Goal: Task Accomplishment & Management: Manage account settings

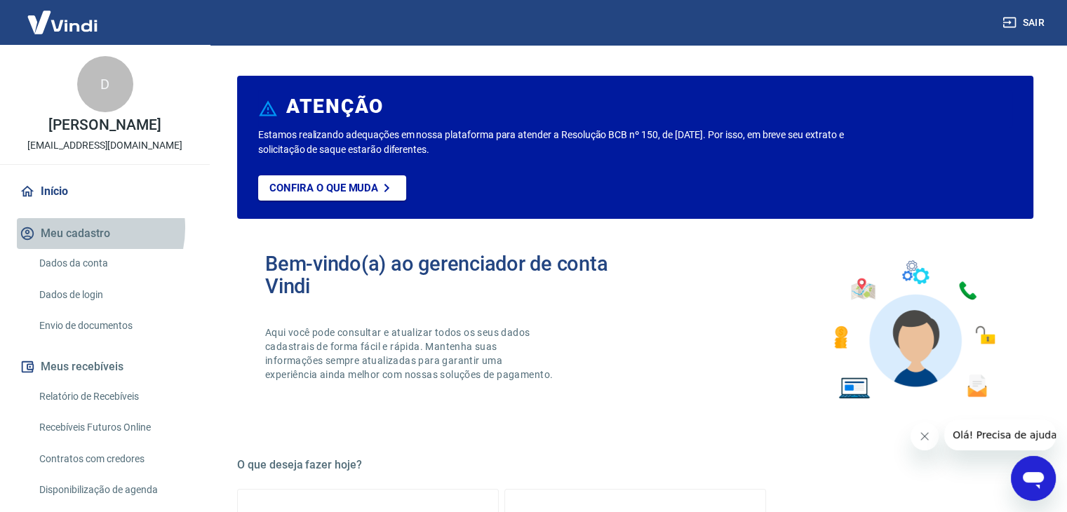
click at [77, 228] on button "Meu cadastro" at bounding box center [105, 233] width 176 height 31
drag, startPoint x: 95, startPoint y: 260, endPoint x: 102, endPoint y: 262, distance: 7.3
click at [95, 260] on link "Dados da conta" at bounding box center [113, 263] width 159 height 29
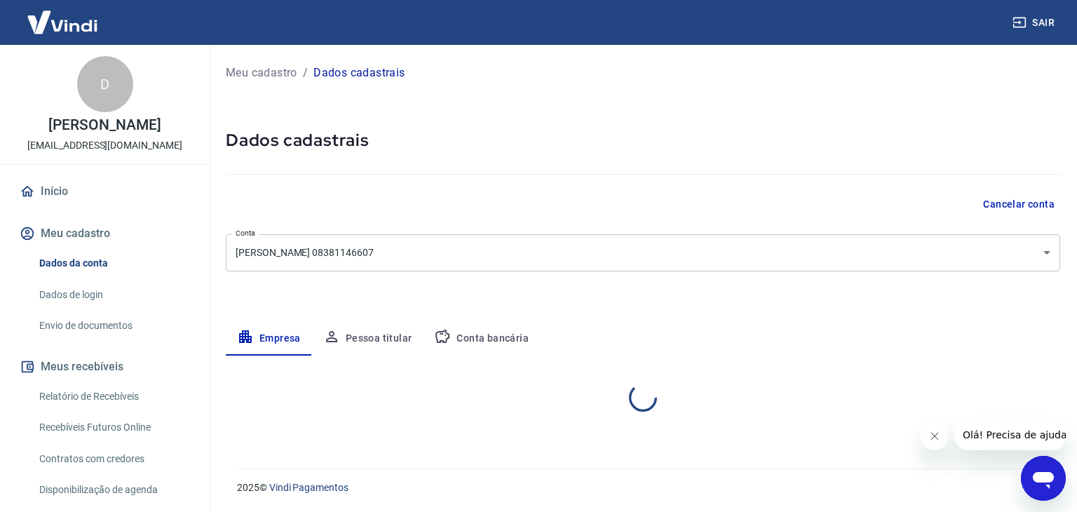
select select "MG"
select select "business"
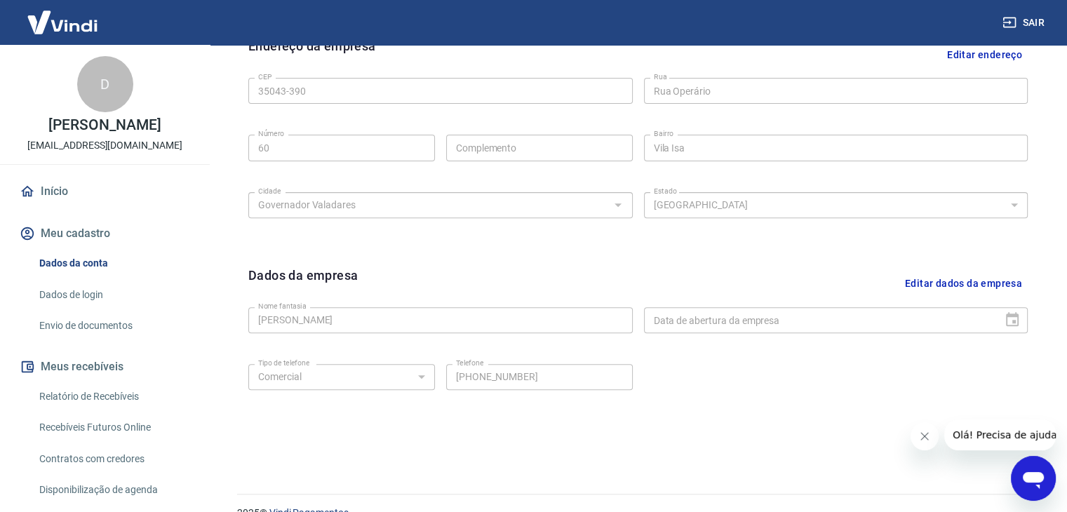
scroll to position [499, 0]
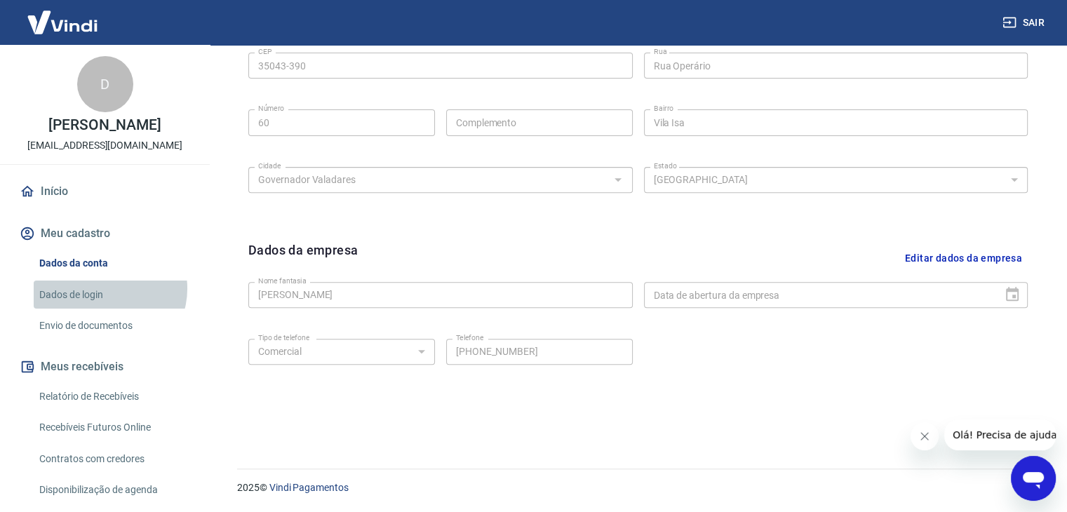
click at [109, 288] on link "Dados de login" at bounding box center [113, 295] width 159 height 29
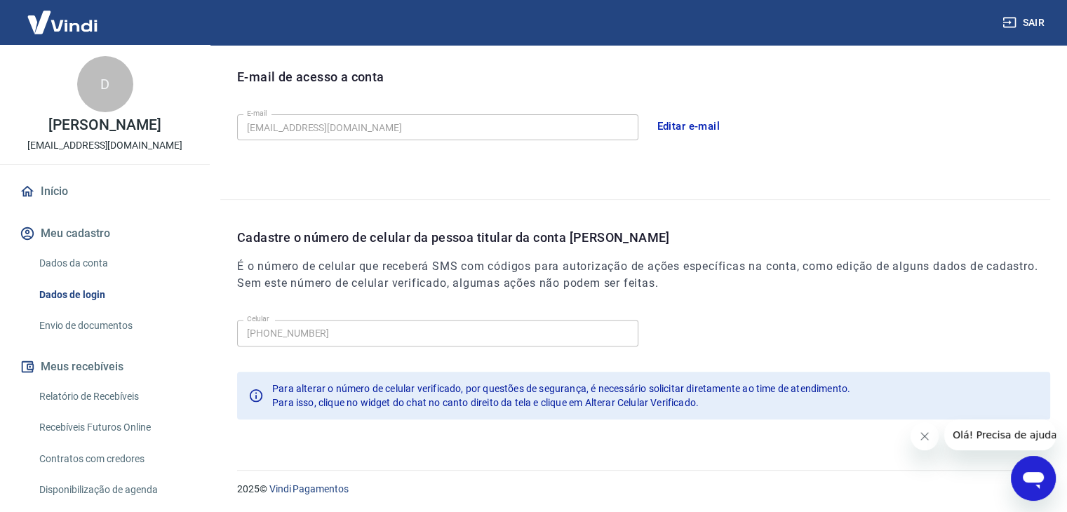
scroll to position [386, 0]
click at [112, 326] on link "Envio de documentos" at bounding box center [113, 325] width 159 height 29
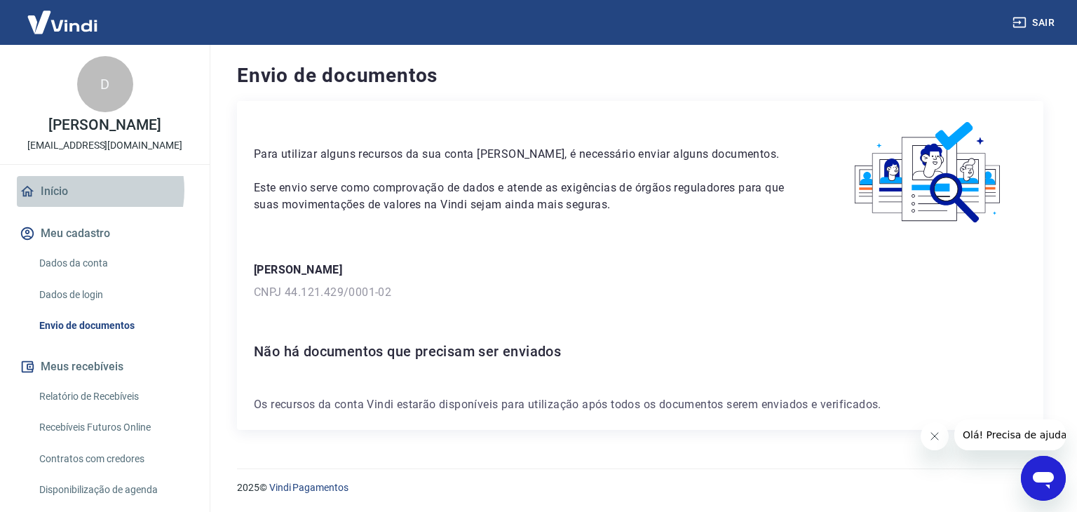
click at [79, 190] on link "Início" at bounding box center [105, 191] width 176 height 31
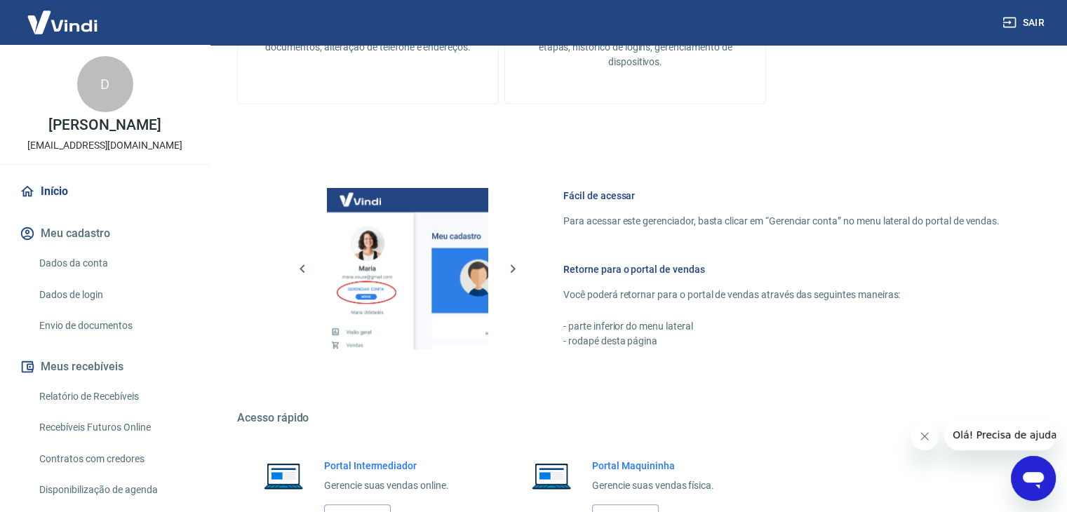
scroll to position [741, 0]
